Goal: Check status: Check status

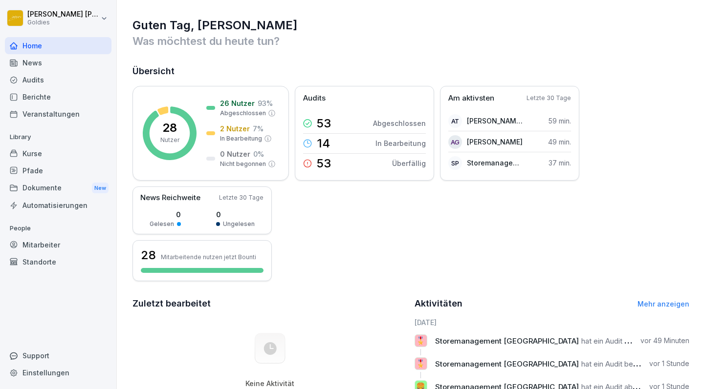
click at [32, 81] on div "Audits" at bounding box center [58, 79] width 107 height 17
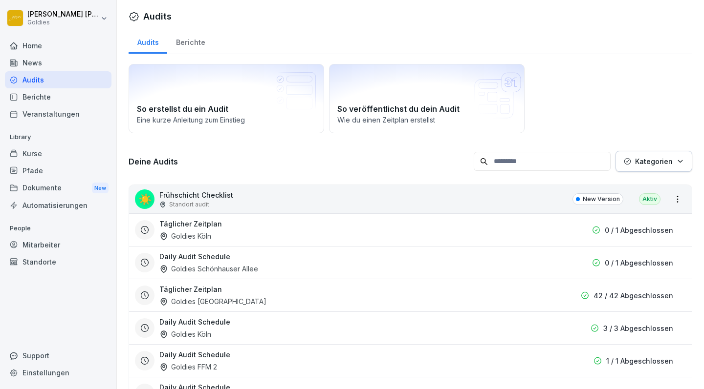
click at [30, 44] on div "Home" at bounding box center [58, 45] width 107 height 17
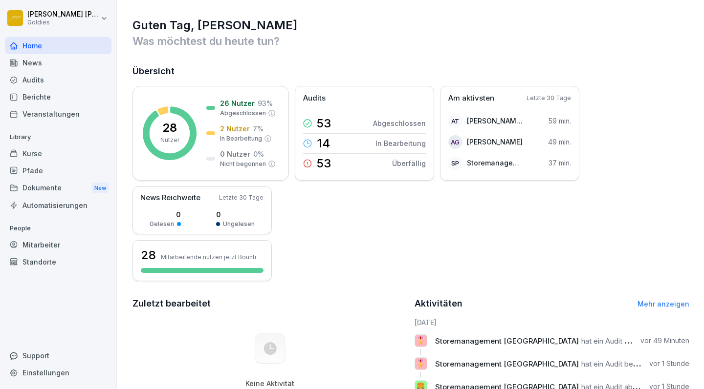
click at [34, 151] on div "Kurse" at bounding box center [58, 153] width 107 height 17
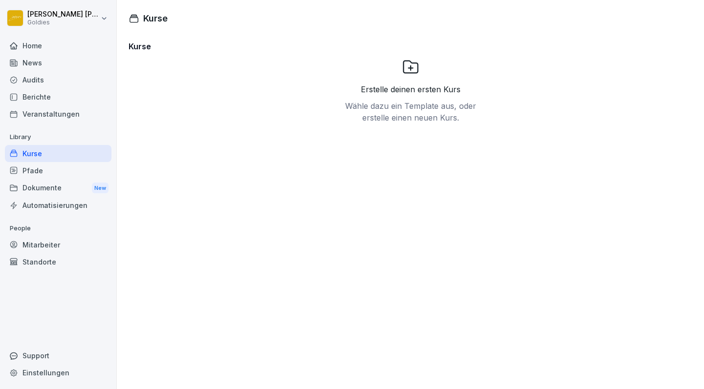
click at [31, 173] on div "Pfade" at bounding box center [58, 170] width 107 height 17
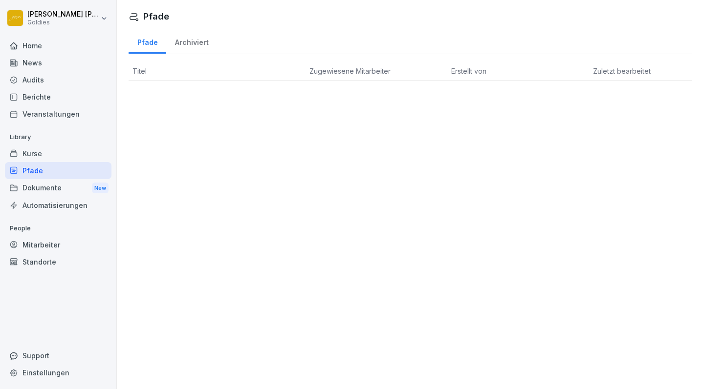
click at [28, 47] on div "Home" at bounding box center [58, 45] width 107 height 17
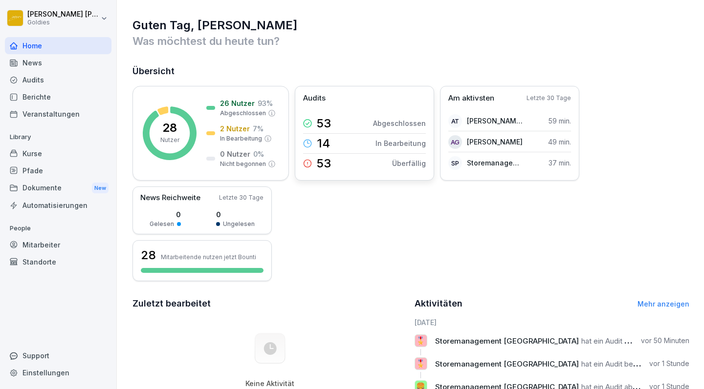
click at [323, 141] on p "14" at bounding box center [323, 144] width 13 height 12
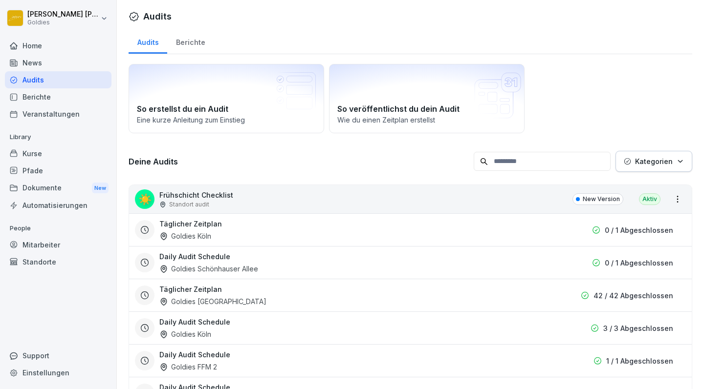
click at [194, 44] on div "Berichte" at bounding box center [190, 41] width 46 height 25
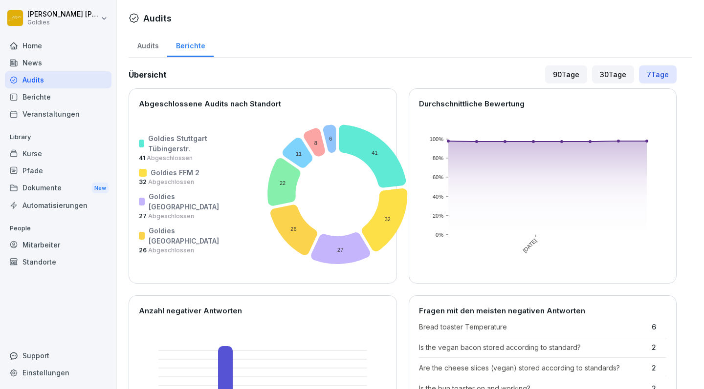
click at [33, 46] on div "Home" at bounding box center [58, 45] width 107 height 17
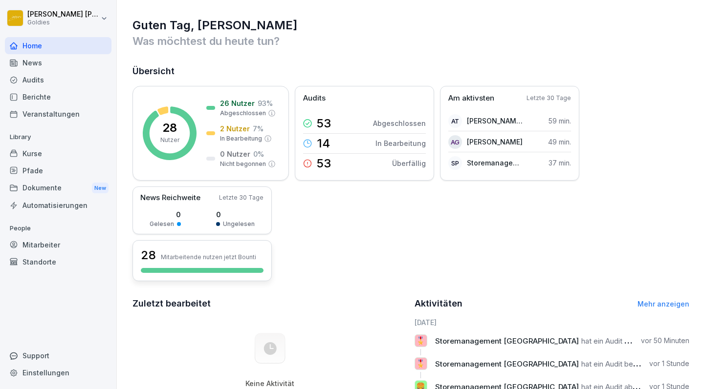
click at [183, 258] on p "Mitarbeitende nutzen jetzt Bounti" at bounding box center [208, 257] width 95 height 7
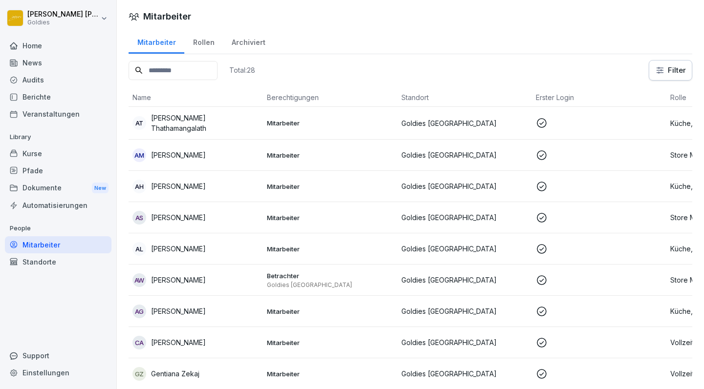
click at [27, 155] on div "Kurse" at bounding box center [58, 153] width 107 height 17
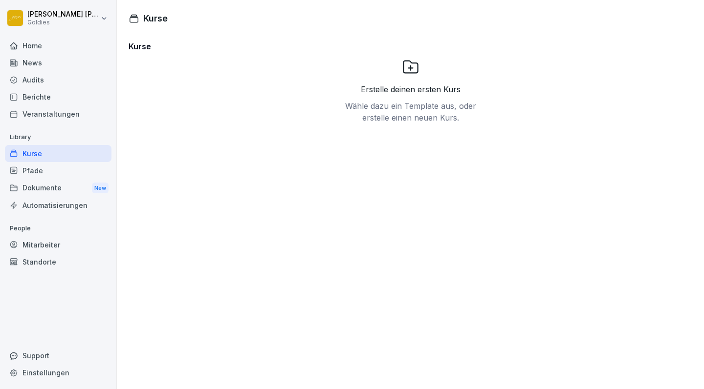
click at [34, 45] on div "Home" at bounding box center [58, 45] width 107 height 17
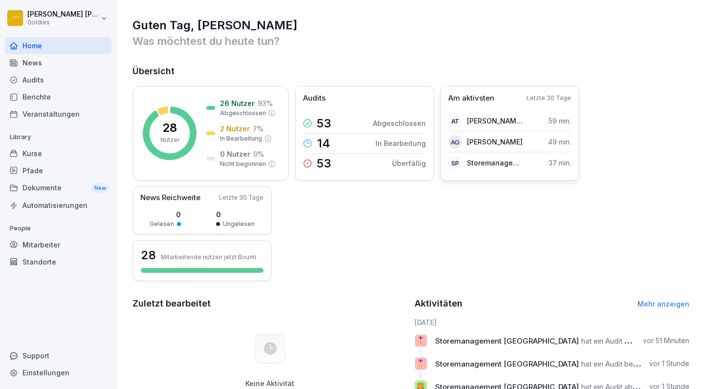
click at [468, 100] on p "Am aktivsten" at bounding box center [471, 98] width 46 height 11
click at [242, 101] on div "26 Nutzer 93 % Abgeschlossen" at bounding box center [248, 108] width 56 height 20
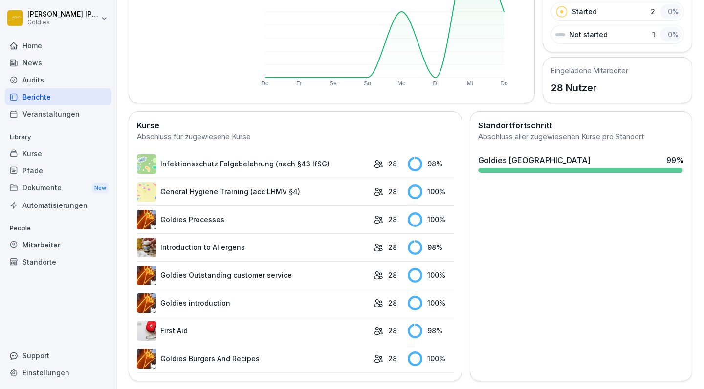
scroll to position [172, 0]
click at [244, 161] on link "Infektionsschutz Folgebelehrung (nach §43 IfSG)" at bounding box center [253, 165] width 232 height 20
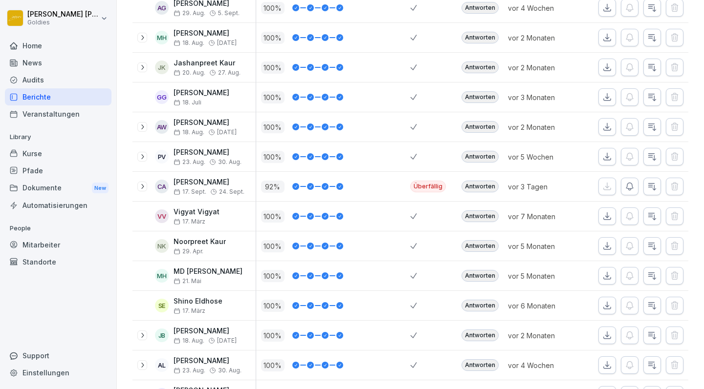
scroll to position [614, 0]
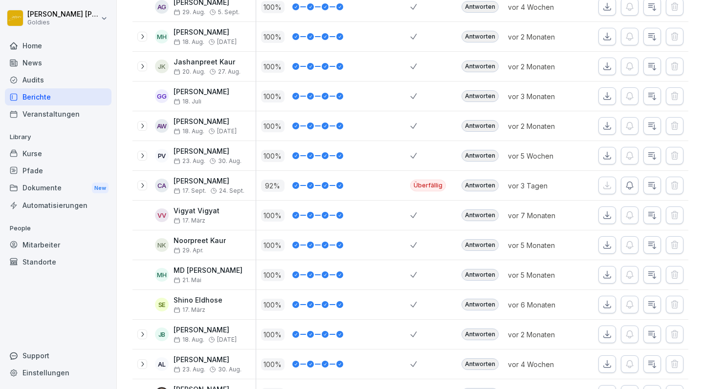
click at [655, 186] on icon "button" at bounding box center [652, 186] width 10 height 10
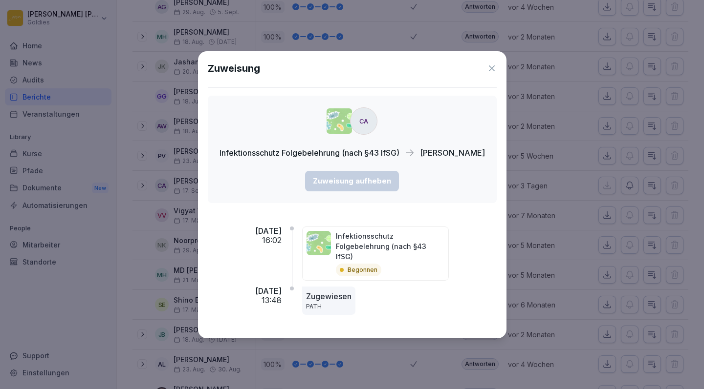
click at [494, 69] on icon at bounding box center [492, 69] width 10 height 10
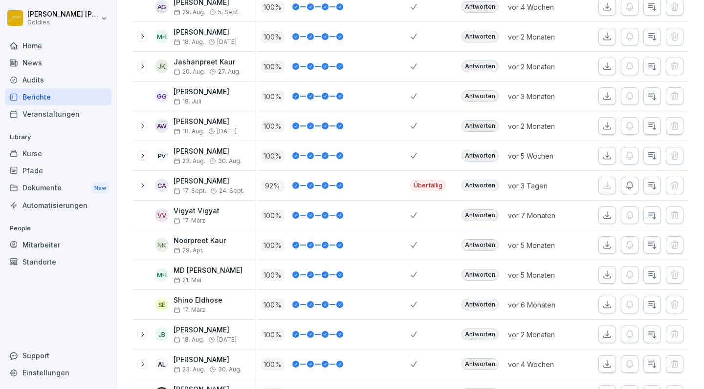
click at [142, 186] on icon at bounding box center [142, 186] width 8 height 8
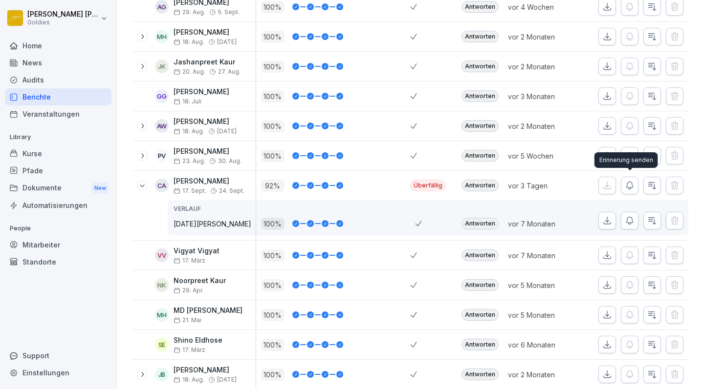
click at [630, 185] on icon "button" at bounding box center [630, 186] width 10 height 10
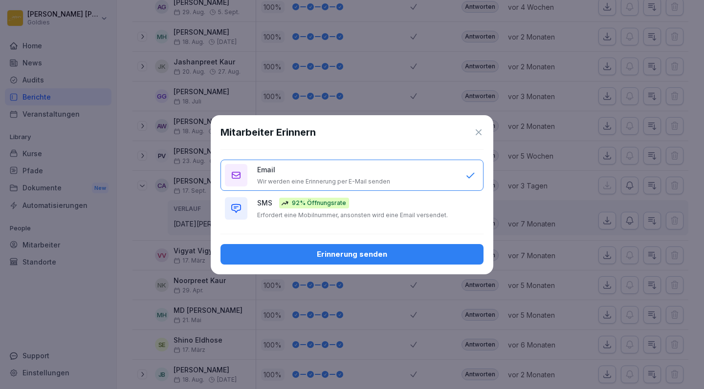
click at [478, 129] on icon at bounding box center [478, 132] width 6 height 6
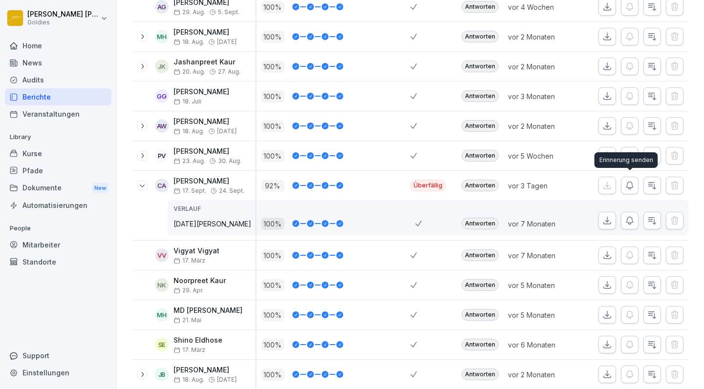
click at [630, 183] on icon "button" at bounding box center [630, 186] width 10 height 10
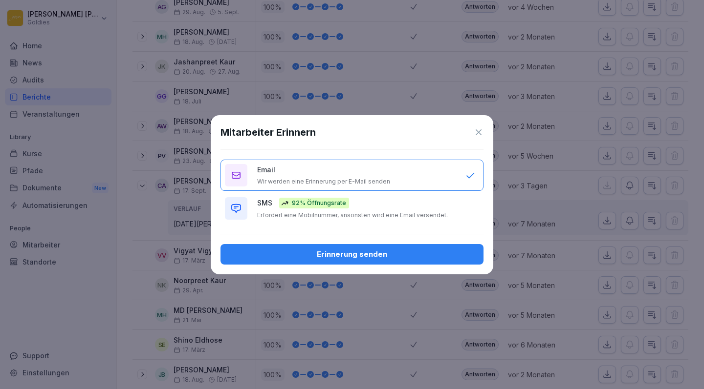
click at [344, 260] on div "Erinnerung senden" at bounding box center [351, 254] width 247 height 11
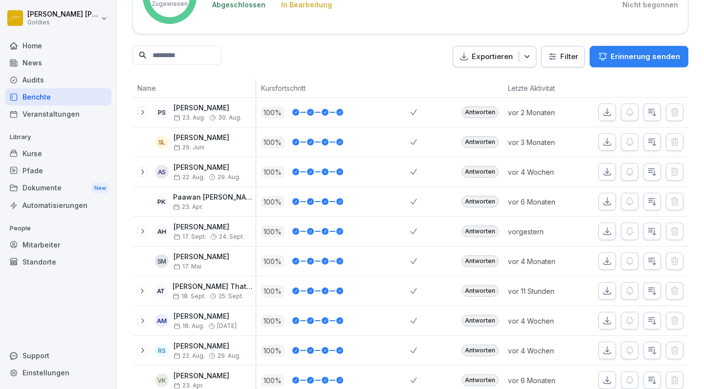
scroll to position [87, 0]
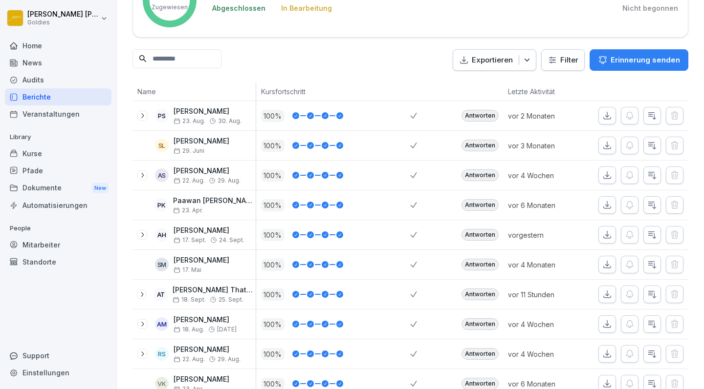
click at [141, 292] on icon at bounding box center [142, 295] width 8 height 8
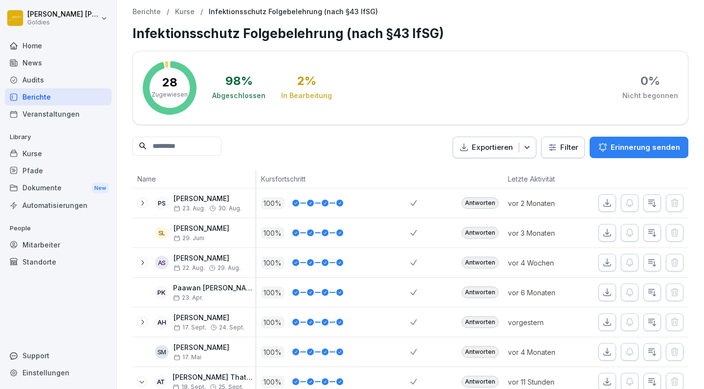
scroll to position [0, 0]
click at [302, 82] on div "2 %" at bounding box center [306, 81] width 19 height 12
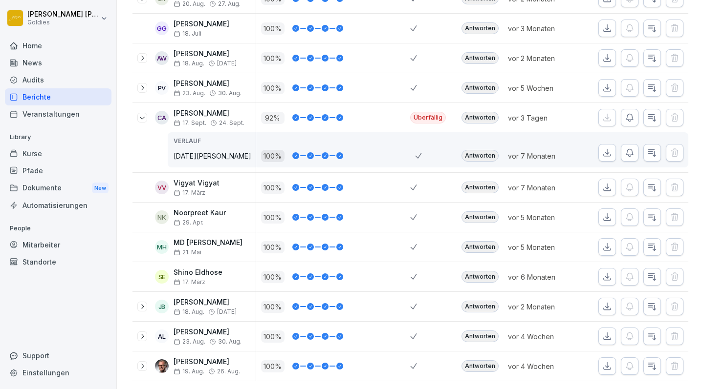
scroll to position [721, 0]
click at [651, 113] on icon "button" at bounding box center [652, 118] width 10 height 10
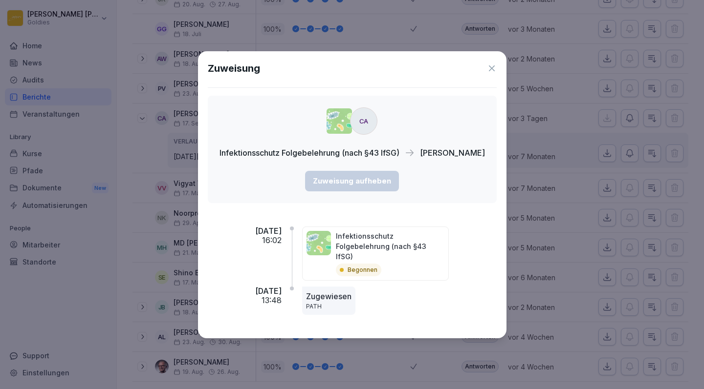
click at [491, 73] on icon at bounding box center [492, 69] width 10 height 10
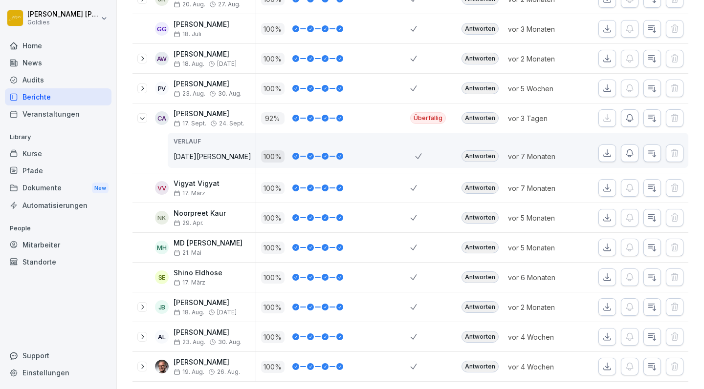
click at [142, 306] on icon at bounding box center [142, 307] width 8 height 8
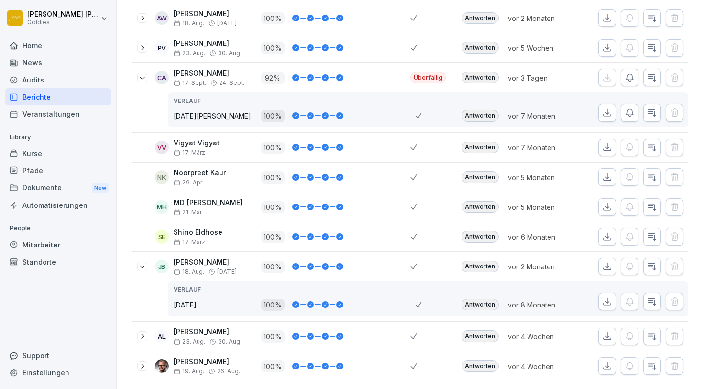
scroll to position [761, 0]
click at [141, 338] on icon at bounding box center [142, 337] width 8 height 8
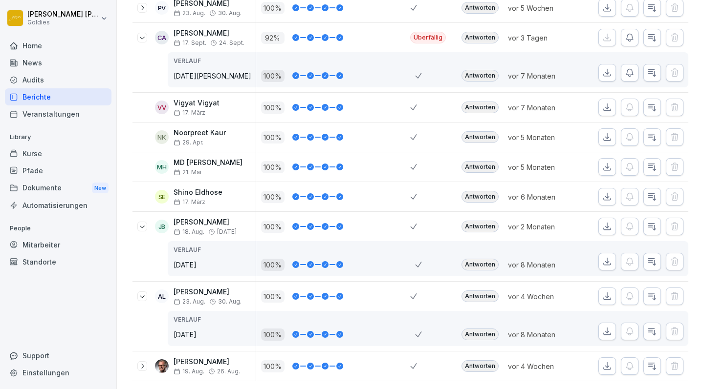
scroll to position [801, 0]
click at [141, 367] on icon at bounding box center [142, 367] width 8 height 8
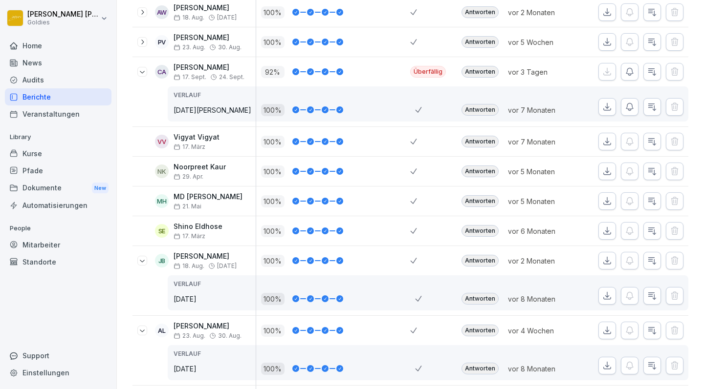
scroll to position [767, 0]
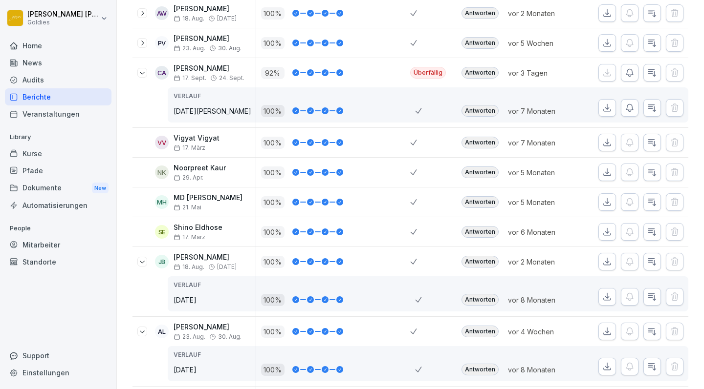
click at [140, 229] on icon at bounding box center [142, 232] width 8 height 8
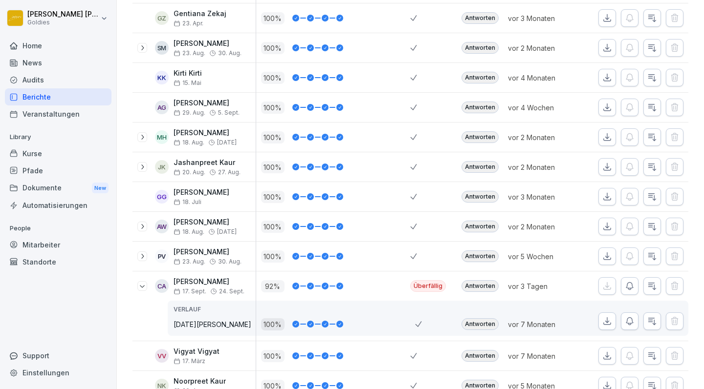
scroll to position [554, 0]
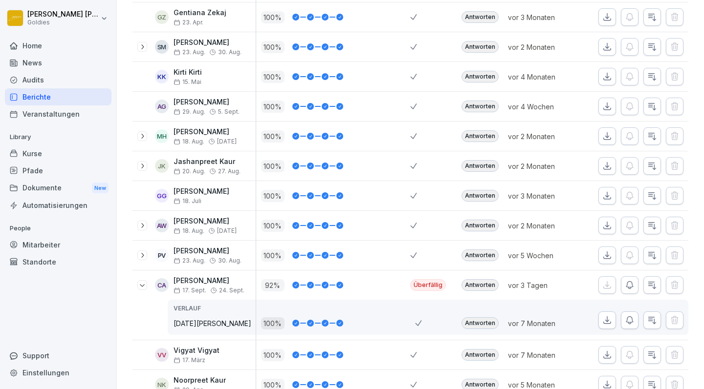
click at [202, 284] on div "Christabel Akurut 17. Sept. 24. Sept." at bounding box center [208, 285] width 71 height 17
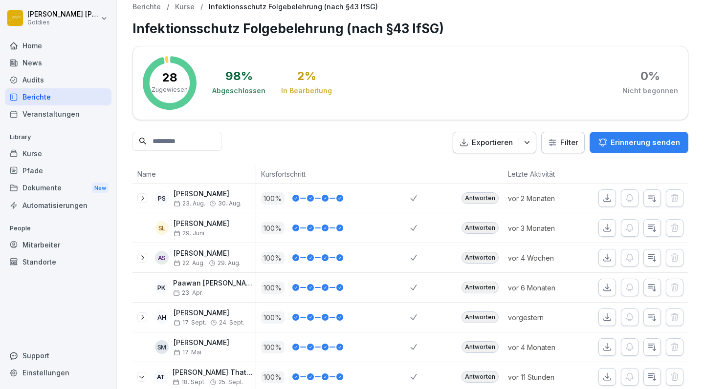
scroll to position [0, 0]
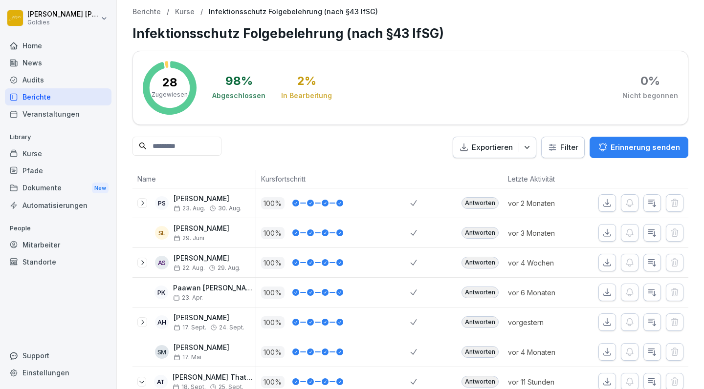
click at [168, 82] on p "28" at bounding box center [169, 83] width 15 height 12
click at [250, 14] on p "Infektionsschutz Folgebelehrung (nach §43 IfSG)" at bounding box center [293, 12] width 169 height 8
click at [182, 11] on p "Kurse" at bounding box center [185, 12] width 20 height 8
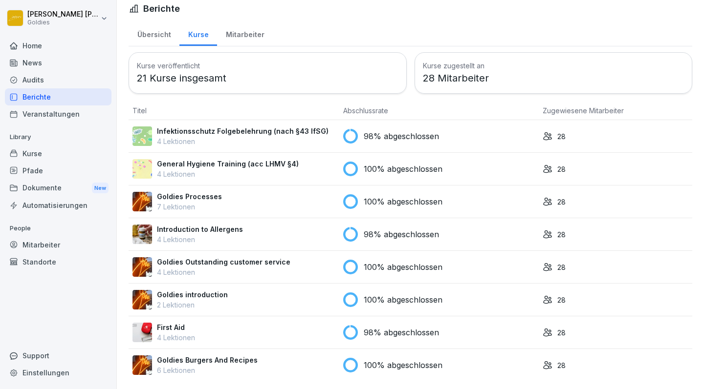
scroll to position [8, 0]
click at [314, 329] on div "First Aid 4 Lektionen" at bounding box center [233, 333] width 203 height 21
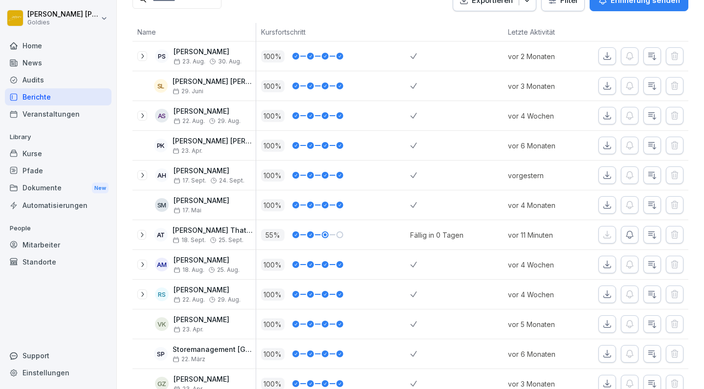
scroll to position [148, 0]
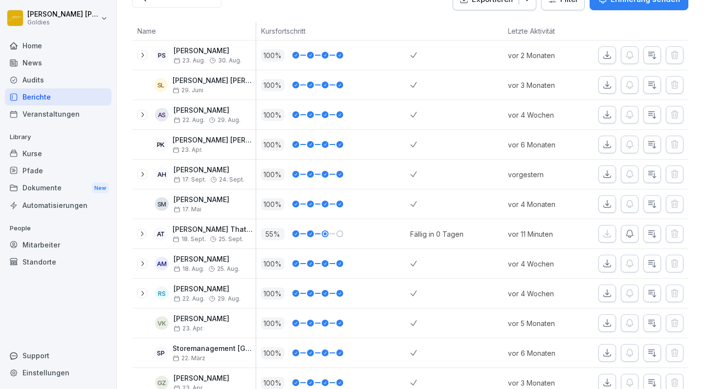
click at [141, 233] on icon at bounding box center [142, 234] width 8 height 8
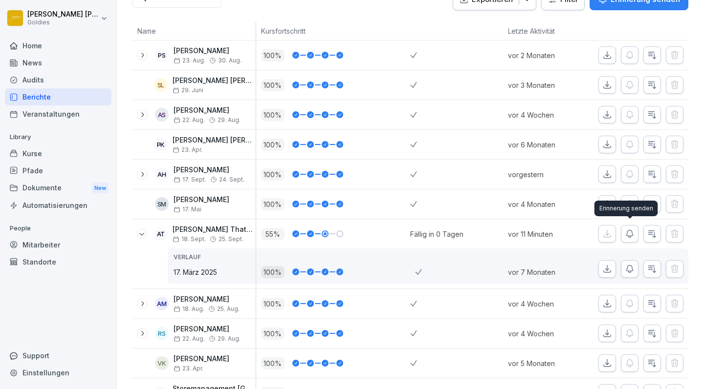
click at [627, 233] on icon "button" at bounding box center [629, 234] width 7 height 7
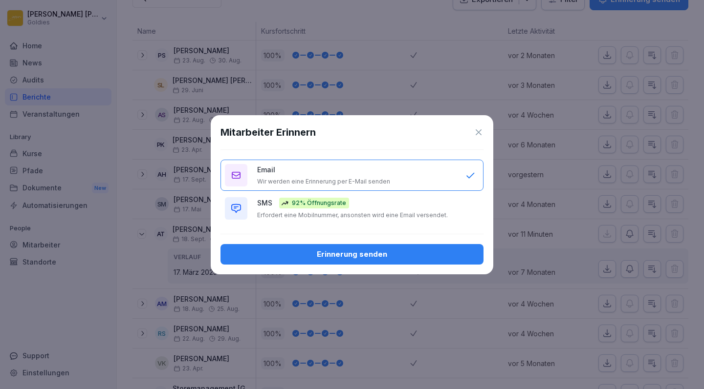
click at [345, 258] on div "Erinnerung senden" at bounding box center [351, 254] width 247 height 11
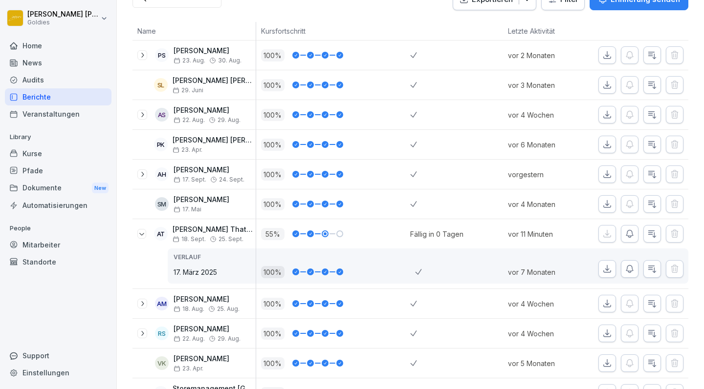
click at [340, 233] on div at bounding box center [339, 234] width 7 height 7
click at [324, 233] on div at bounding box center [324, 234] width 3 height 3
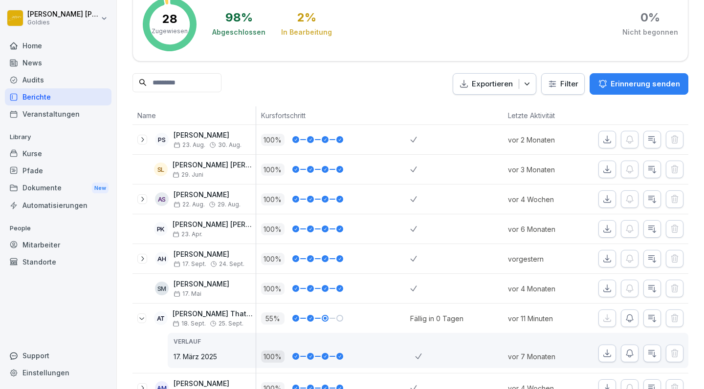
scroll to position [69, 0]
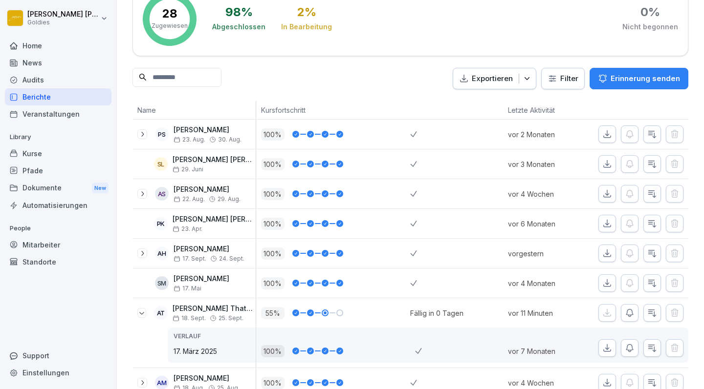
click at [141, 130] on div at bounding box center [142, 134] width 10 height 10
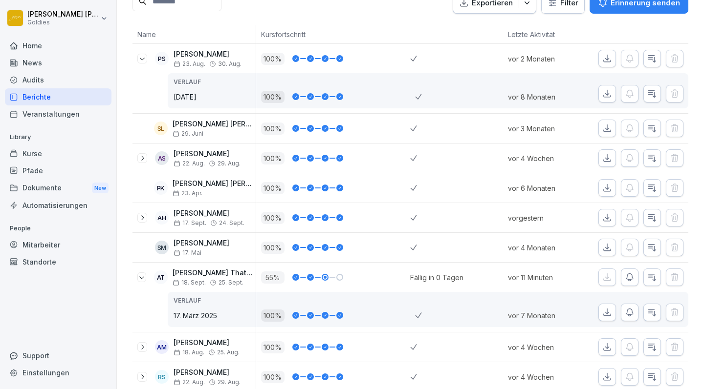
scroll to position [156, 0]
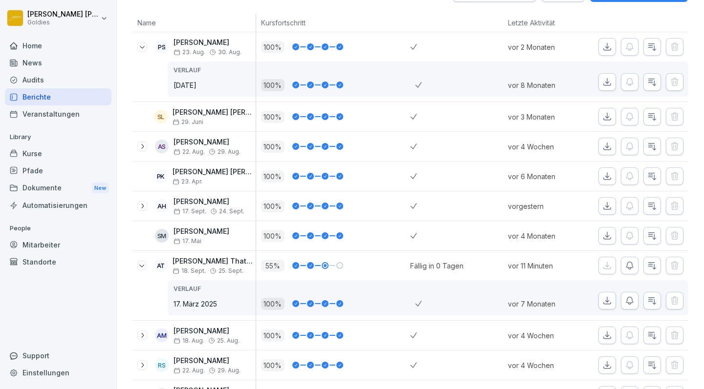
click at [142, 146] on icon at bounding box center [142, 147] width 8 height 8
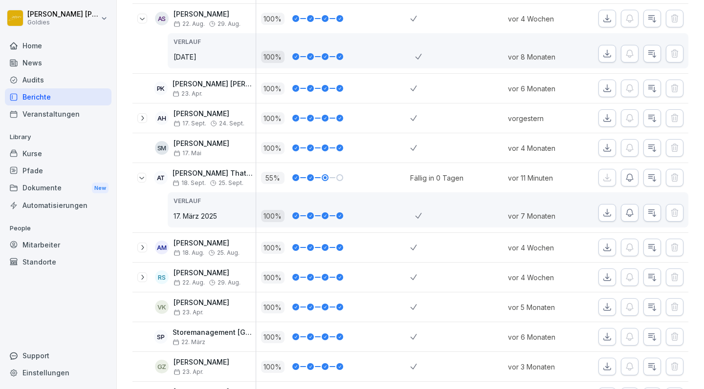
scroll to position [301, 0]
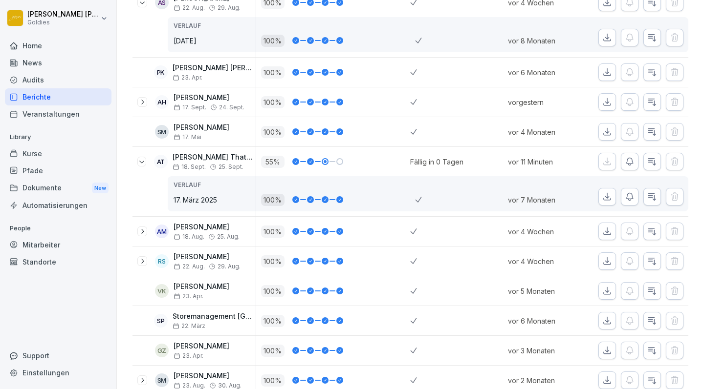
click at [141, 102] on icon at bounding box center [142, 102] width 8 height 8
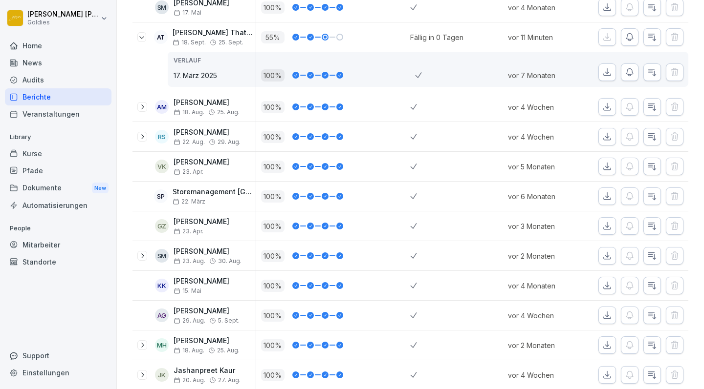
scroll to position [466, 0]
click at [142, 137] on icon at bounding box center [142, 136] width 8 height 8
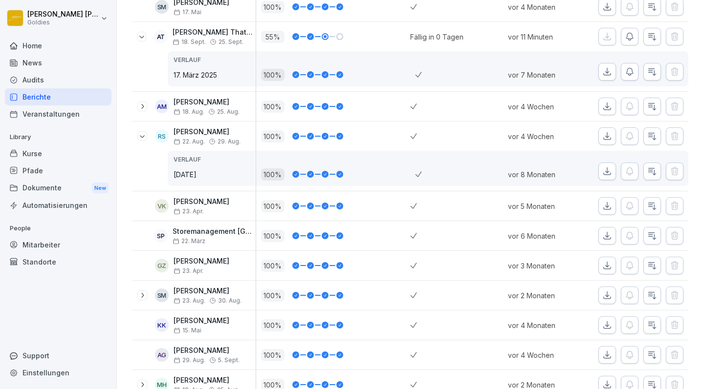
click at [142, 105] on icon at bounding box center [142, 107] width 8 height 8
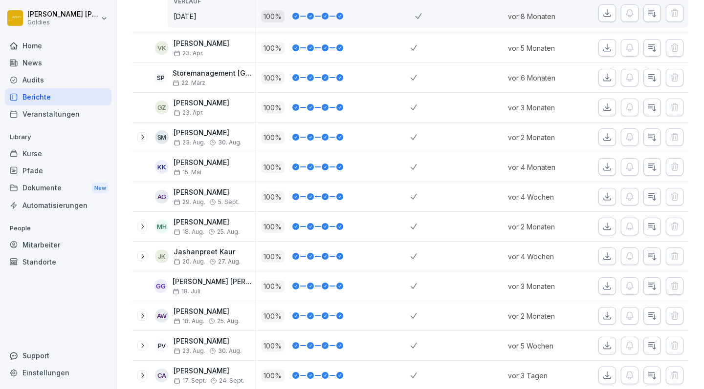
scroll to position [665, 0]
click at [141, 134] on icon at bounding box center [142, 137] width 8 height 8
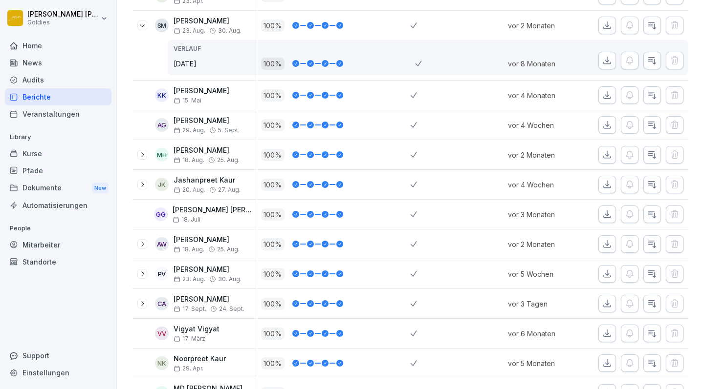
scroll to position [779, 0]
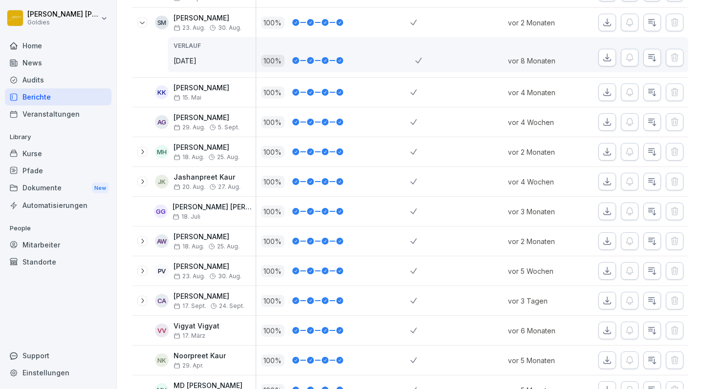
click at [143, 153] on icon at bounding box center [142, 152] width 8 height 8
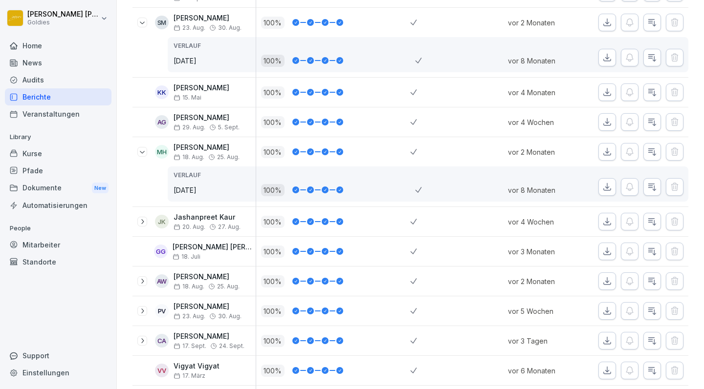
click at [142, 219] on icon at bounding box center [142, 222] width 8 height 8
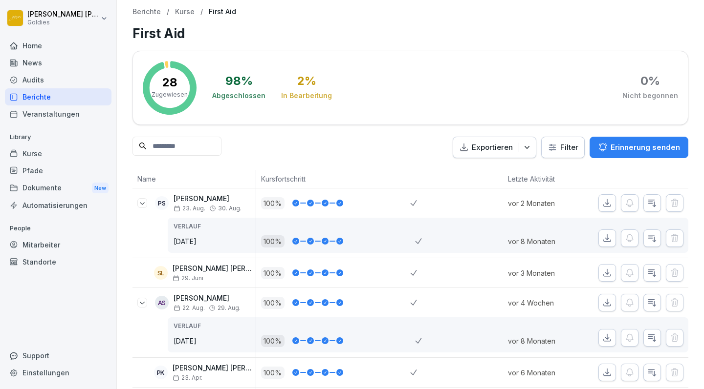
scroll to position [0, 0]
click at [183, 12] on p "Kurse" at bounding box center [185, 12] width 20 height 8
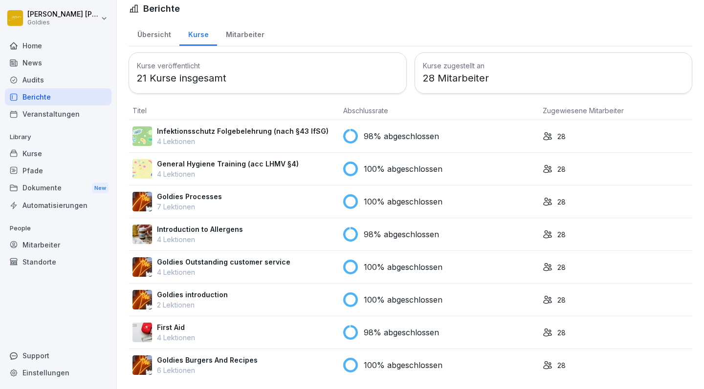
scroll to position [8, 0]
click at [213, 233] on p "Introduction to Allergens" at bounding box center [200, 229] width 86 height 10
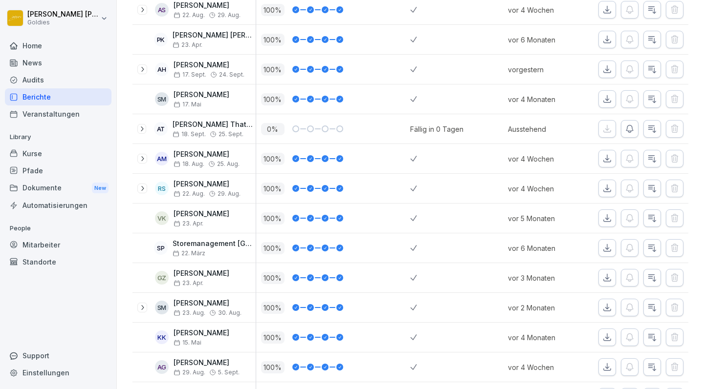
scroll to position [257, 0]
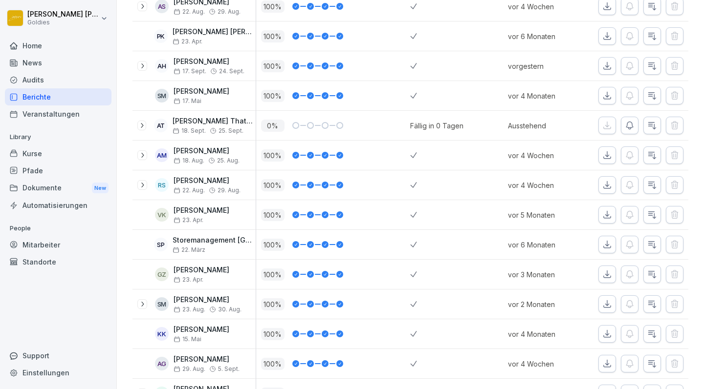
click at [139, 124] on icon at bounding box center [142, 126] width 8 height 8
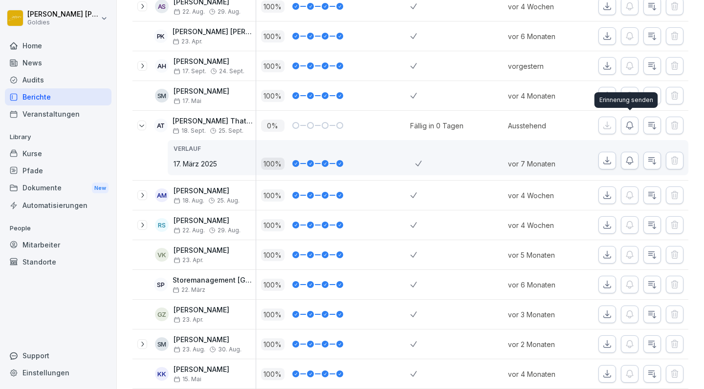
click at [628, 125] on icon "button" at bounding box center [630, 126] width 10 height 10
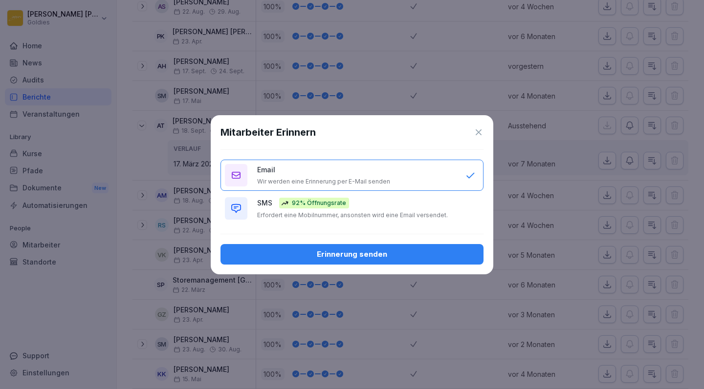
click at [357, 260] on div "Erinnerung senden" at bounding box center [351, 254] width 247 height 11
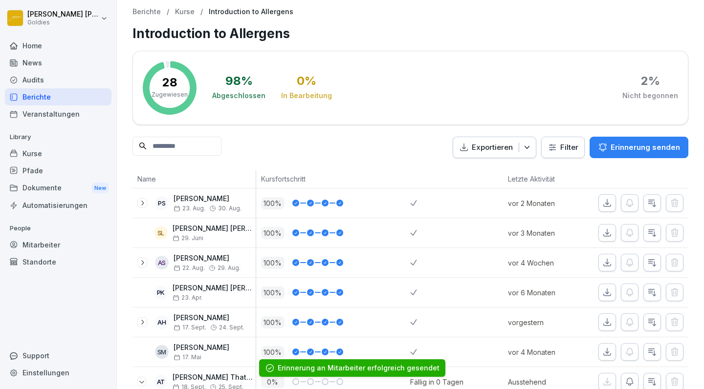
scroll to position [0, 0]
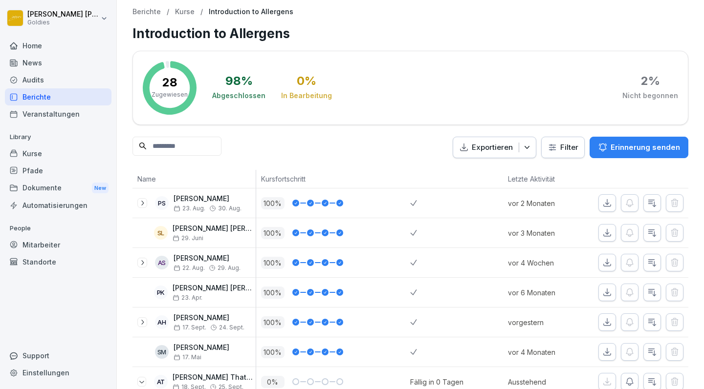
click at [179, 10] on p "Kurse" at bounding box center [185, 12] width 20 height 8
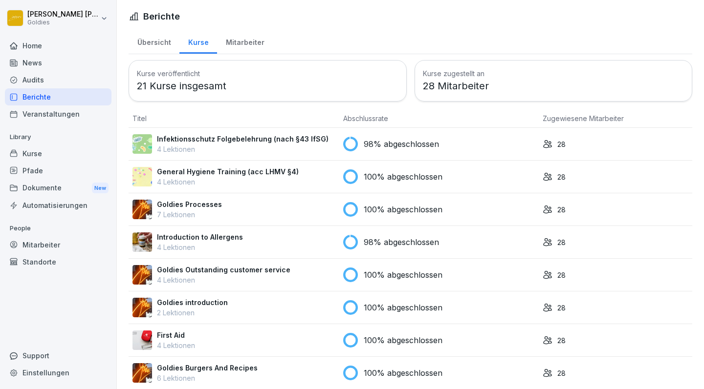
click at [279, 142] on p "Infektionsschutz Folgebelehrung (nach §43 IfSG)" at bounding box center [243, 139] width 172 height 10
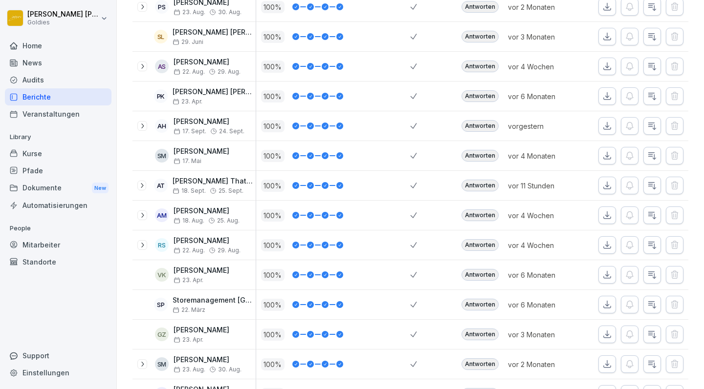
scroll to position [197, 0]
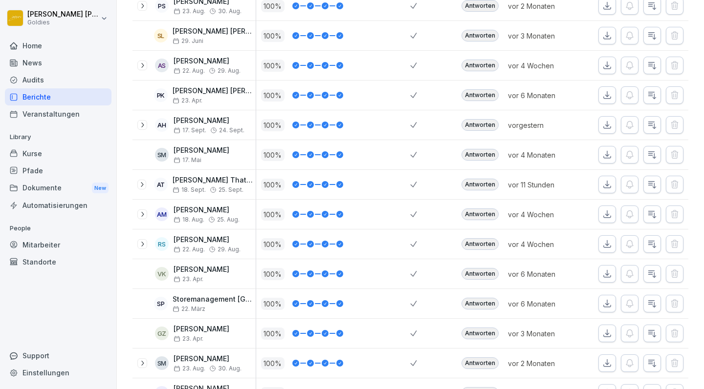
click at [140, 184] on icon at bounding box center [142, 185] width 8 height 8
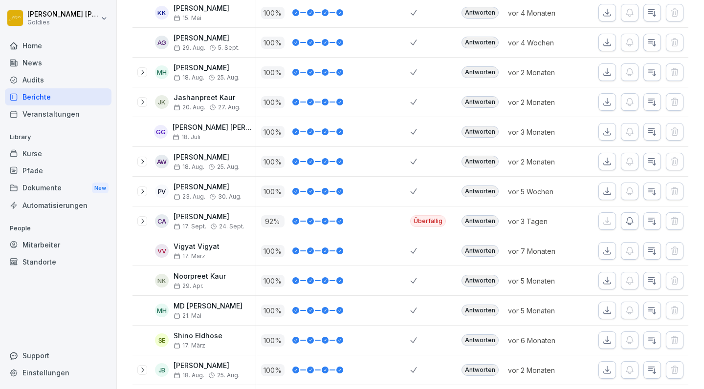
scroll to position [622, 0]
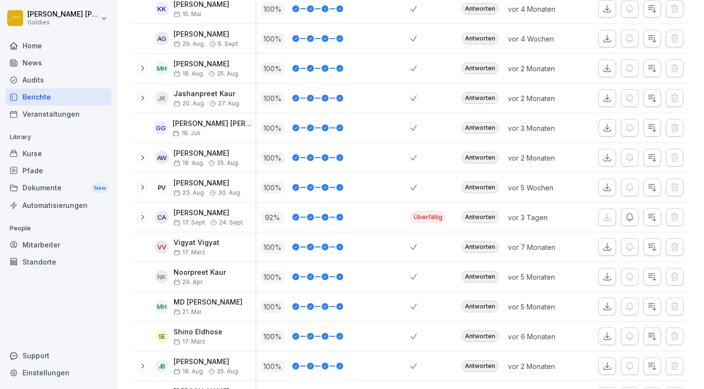
click at [140, 217] on icon at bounding box center [142, 218] width 8 height 8
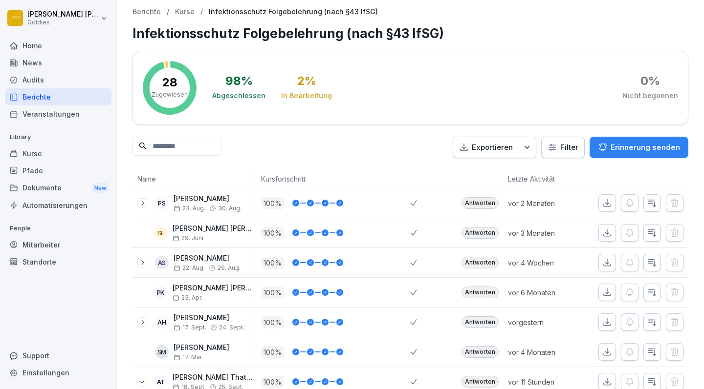
scroll to position [0, 0]
click at [529, 145] on icon "button" at bounding box center [527, 148] width 10 height 10
click at [530, 146] on icon "button" at bounding box center [527, 148] width 10 height 10
